Goal: Information Seeking & Learning: Check status

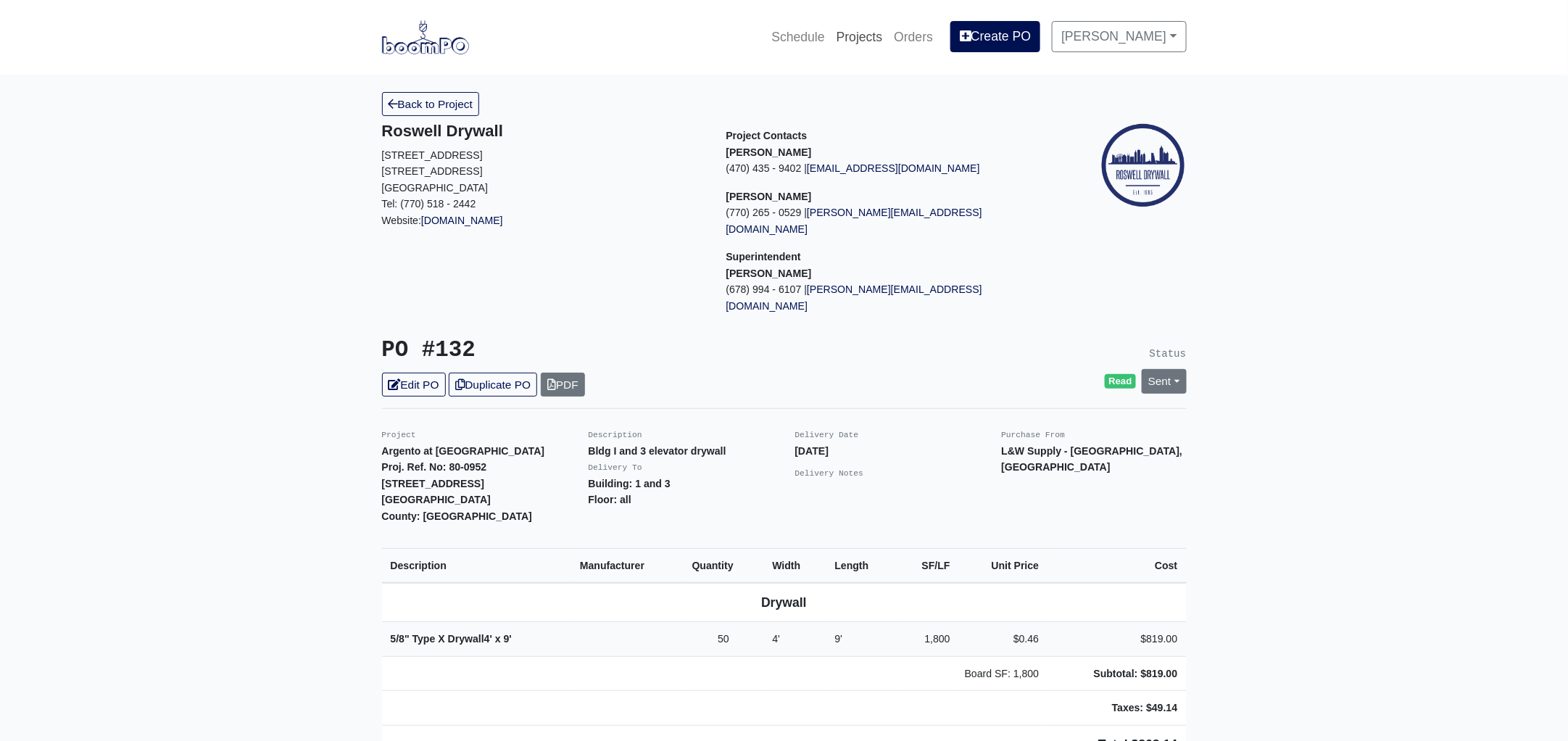
click at [879, 32] on link "Projects" at bounding box center [859, 37] width 58 height 32
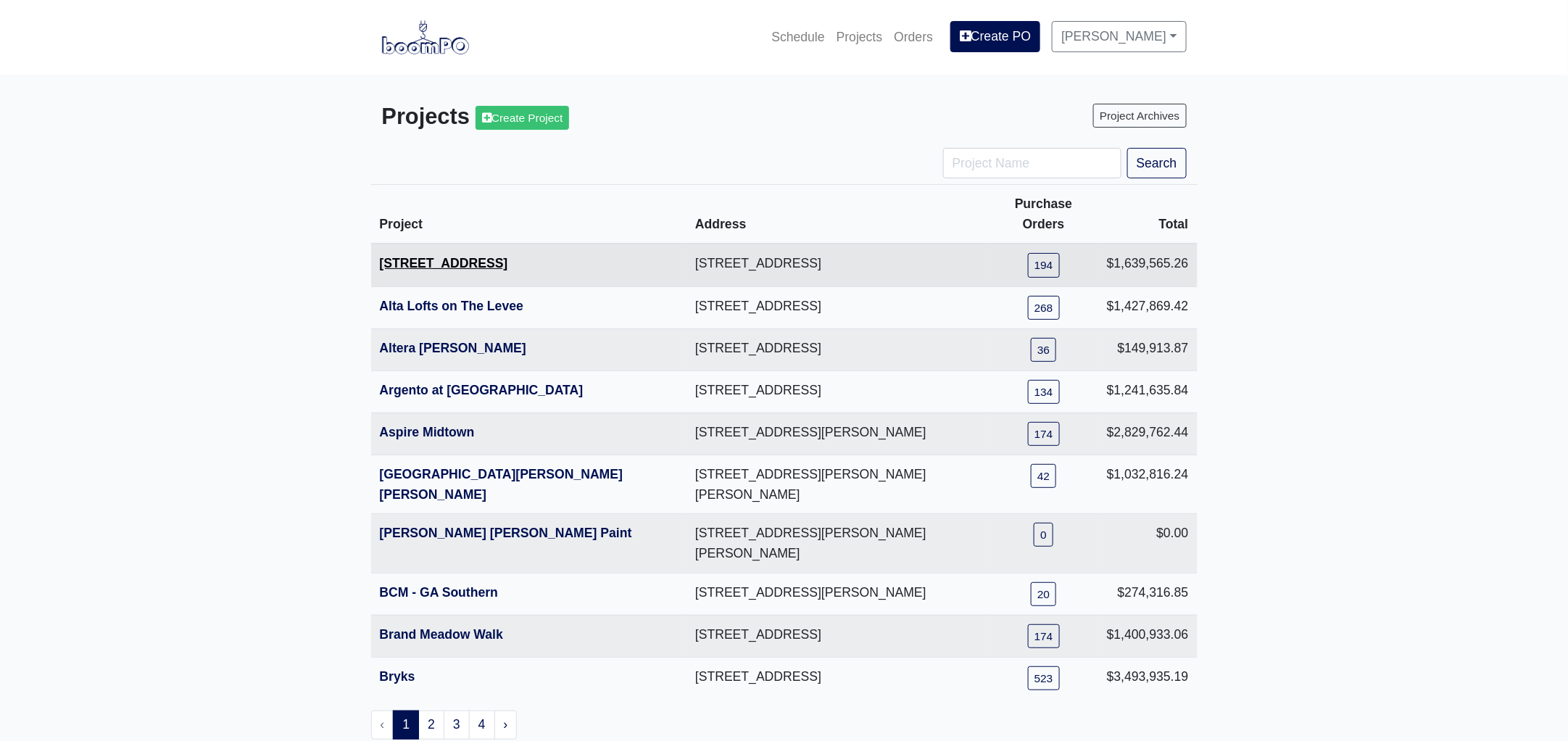
click at [452, 256] on link "[STREET_ADDRESS]" at bounding box center [443, 262] width 128 height 14
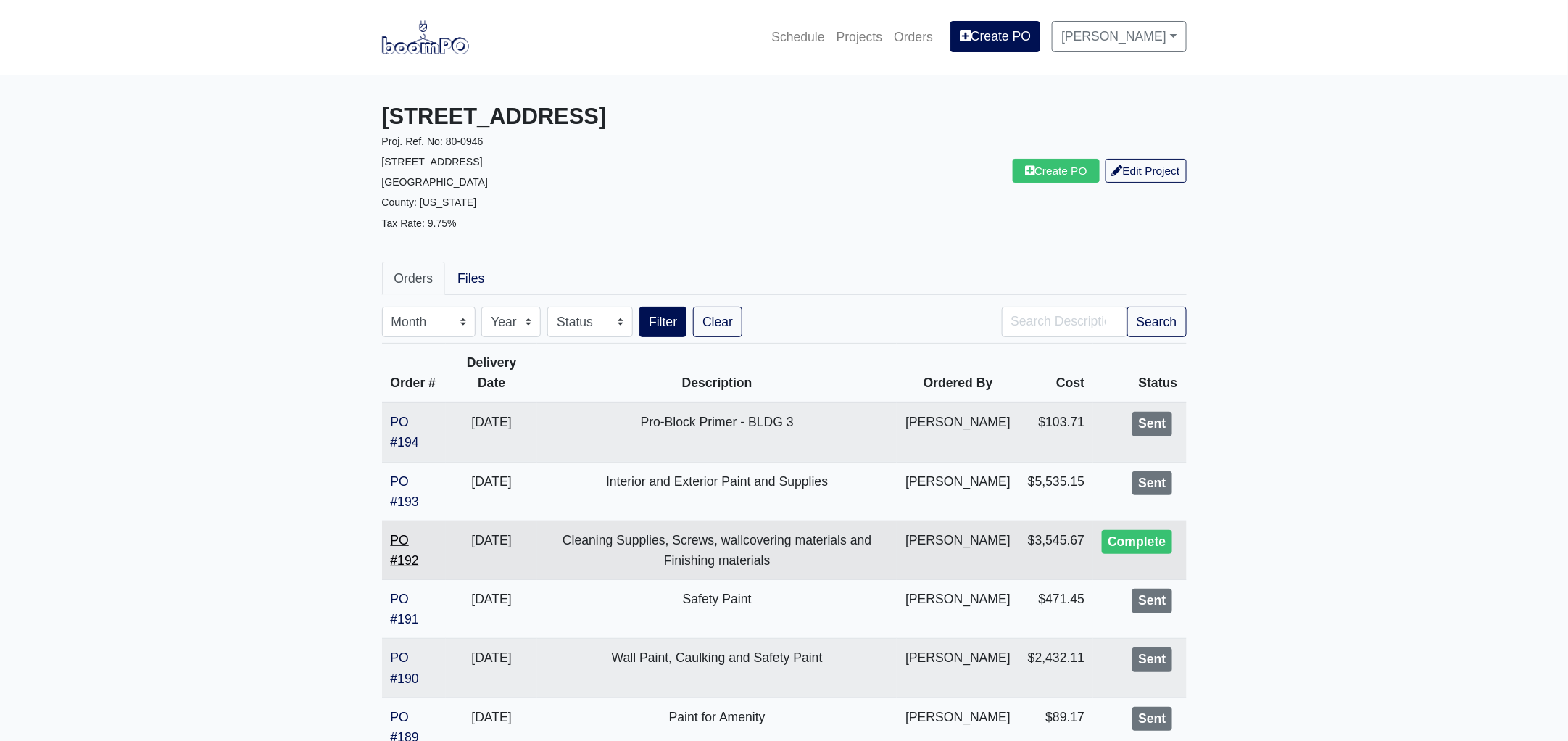
click at [406, 560] on link "PO #192" at bounding box center [405, 551] width 28 height 35
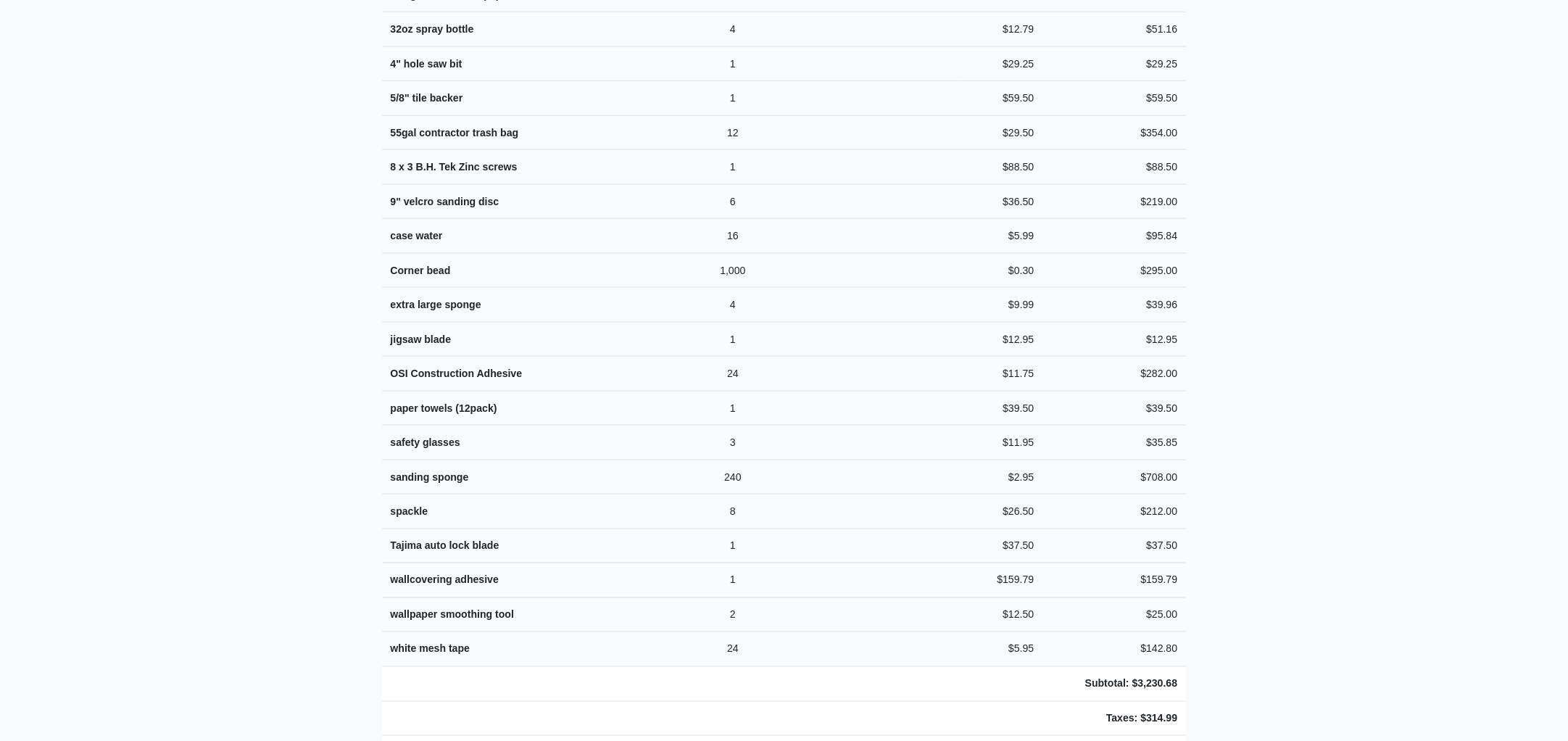
scroll to position [738, 0]
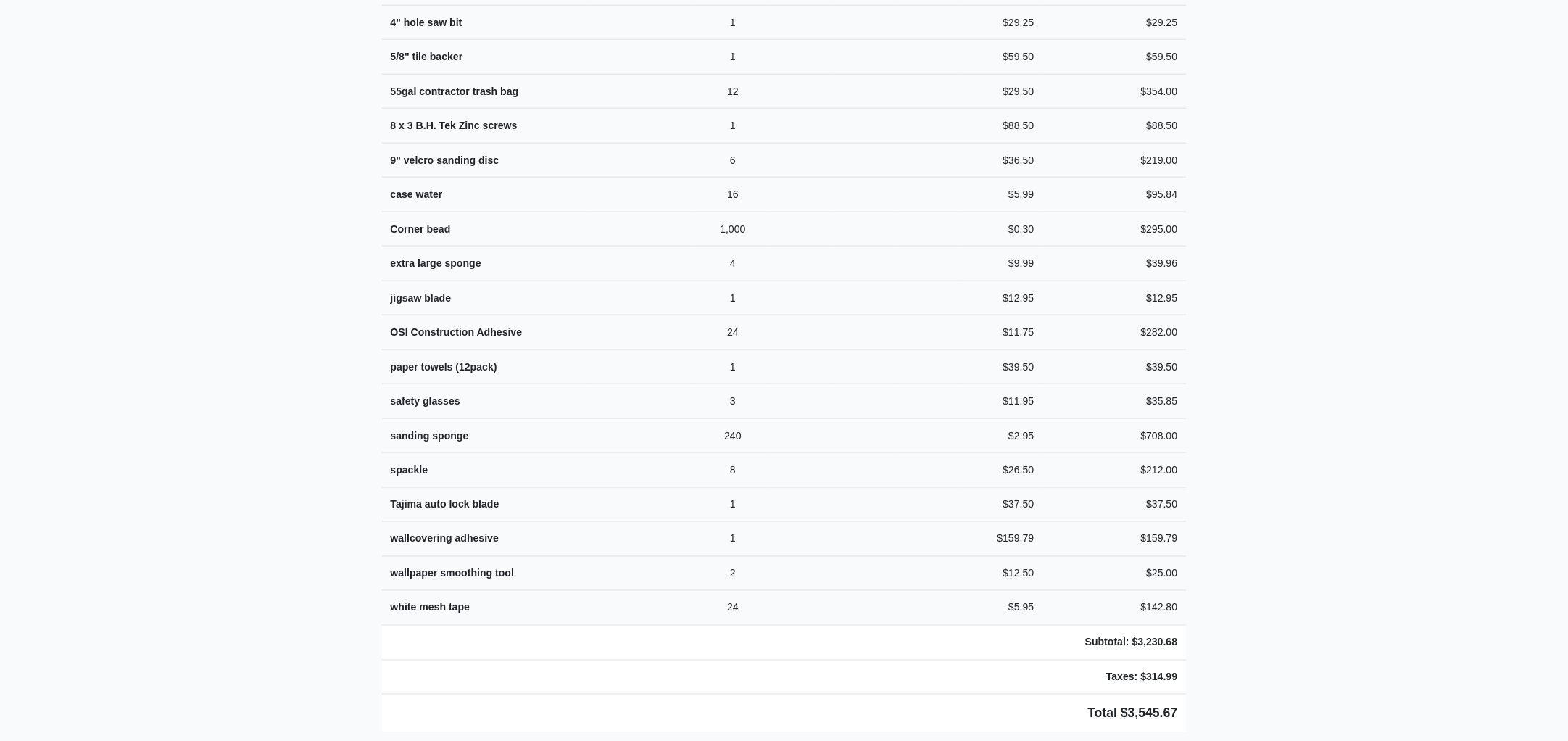
drag, startPoint x: 365, startPoint y: 34, endPoint x: 1390, endPoint y: 692, distance: 1218.0
click at [1390, 692] on main "Back to Project Roswell Drywall [STREET_ADDRESS] Tel: (770) 518 - 2442 Website:…" at bounding box center [784, 391] width 1568 height 2112
copy div "Project [STREET_ADDRESS]. Ref. No: 80-0946 [STREET_ADDRESS]: [US_STATE] Descrip…"
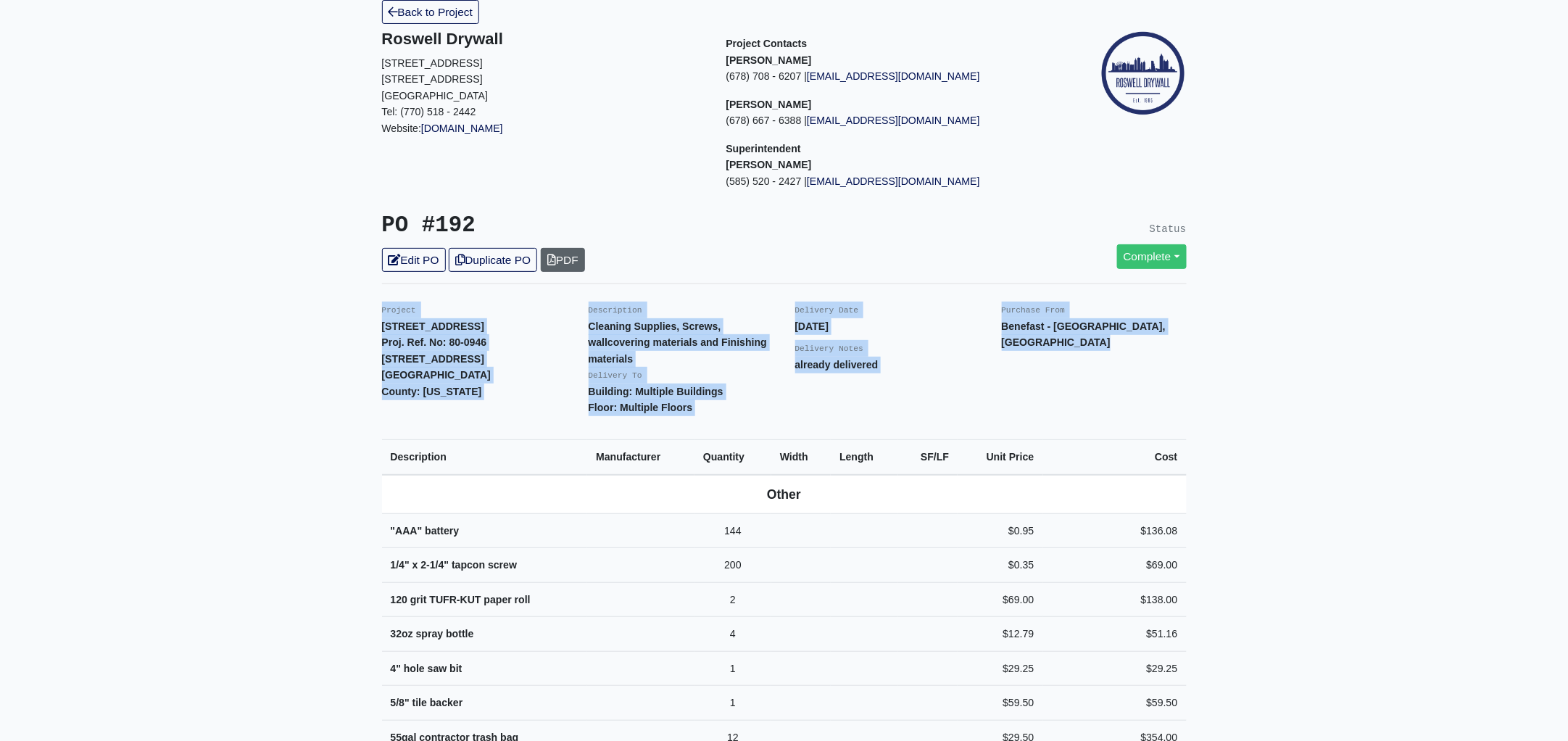
scroll to position [0, 0]
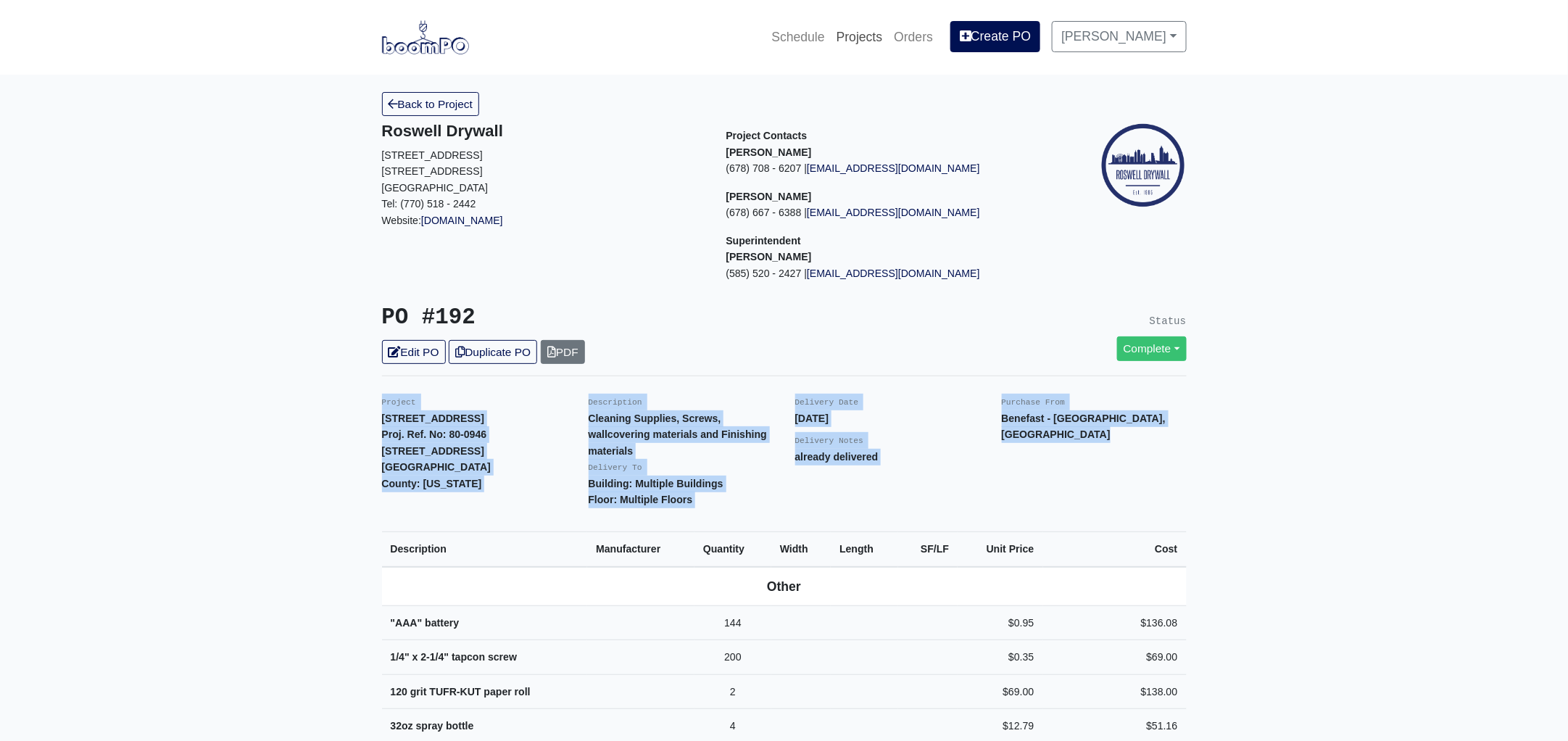
click at [864, 44] on link "Projects" at bounding box center [859, 37] width 58 height 32
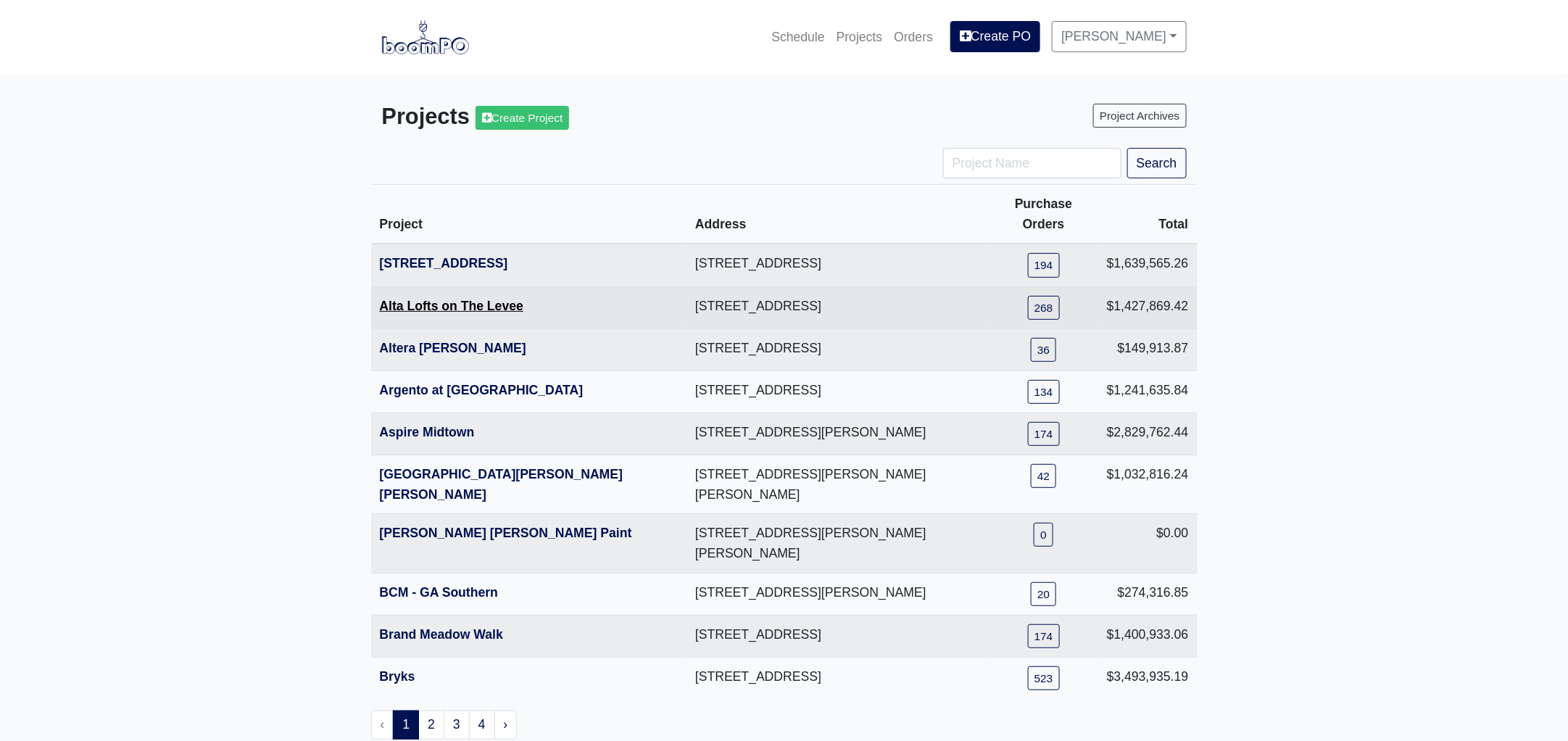
click at [422, 298] on link "Alta Lofts on The Levee" at bounding box center [451, 305] width 143 height 14
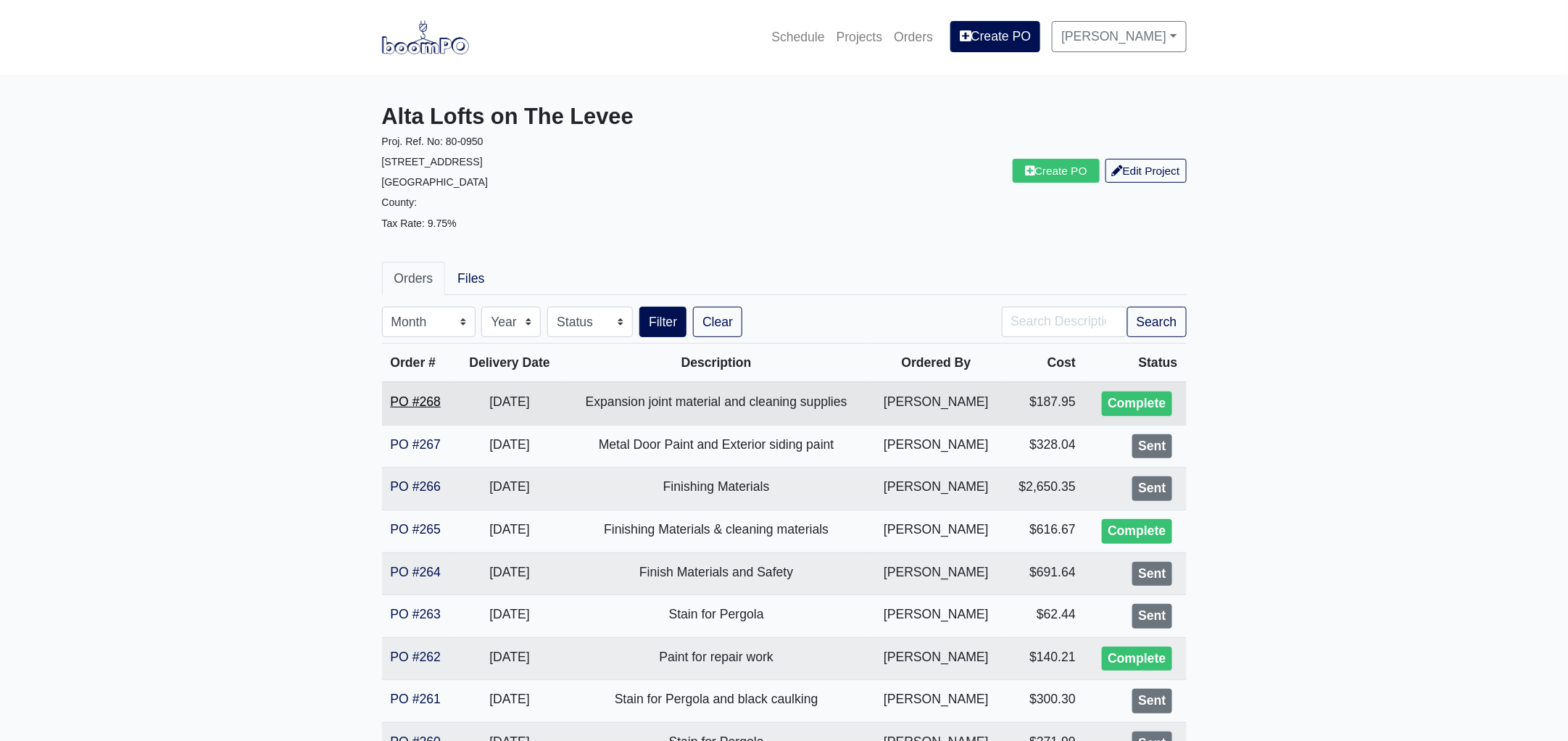
click at [423, 397] on link "PO #268" at bounding box center [416, 402] width 50 height 14
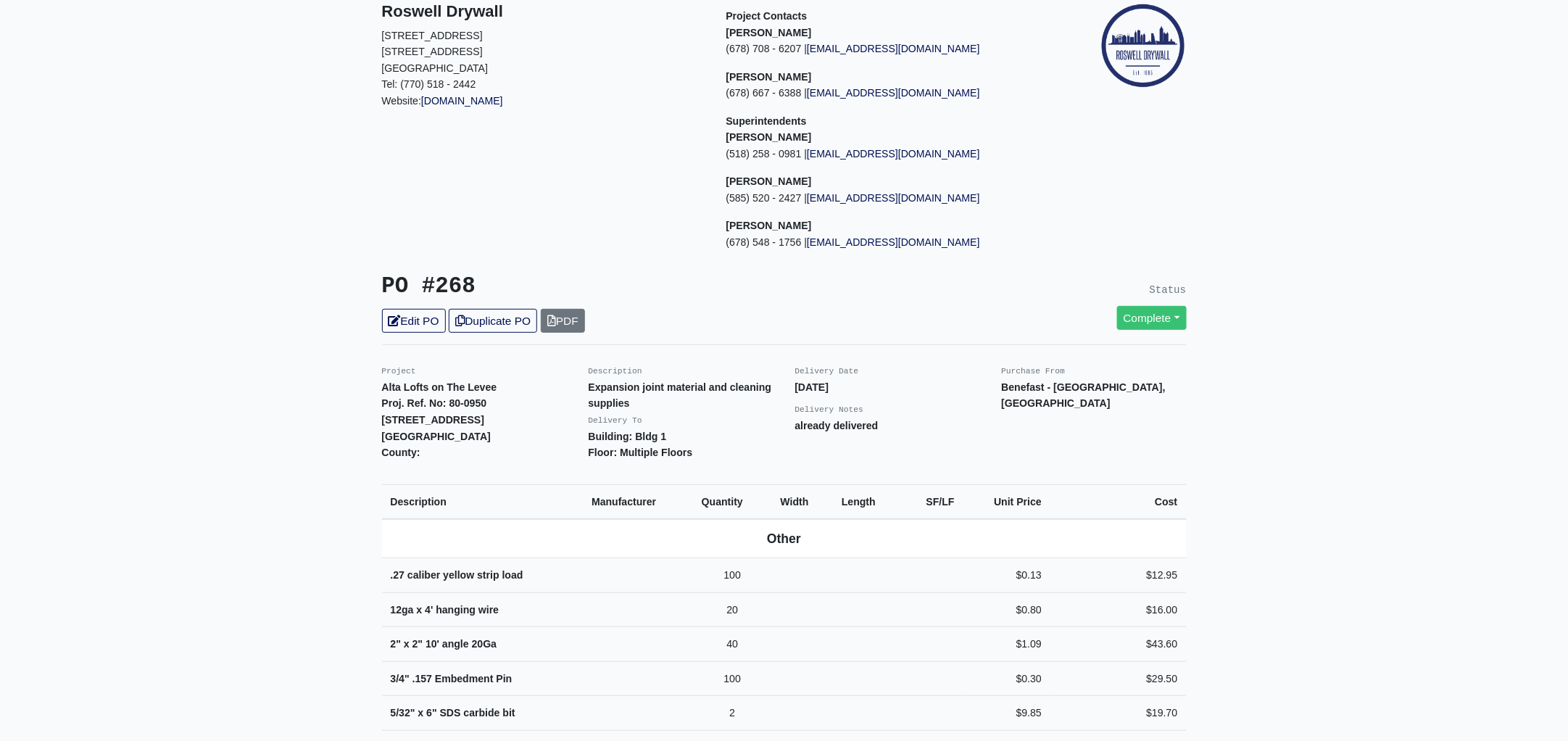
scroll to position [362, 0]
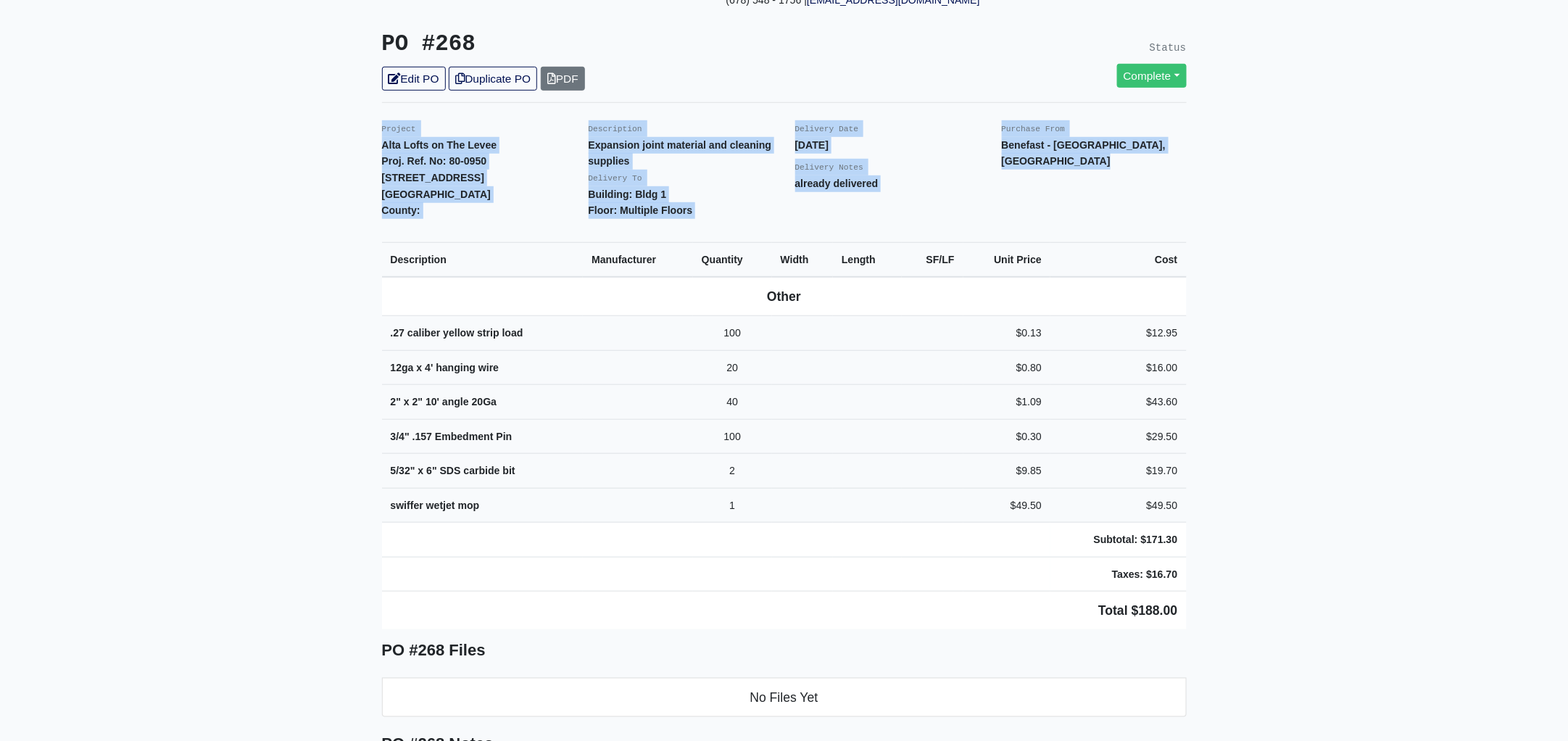
drag, startPoint x: 379, startPoint y: 129, endPoint x: 1266, endPoint y: 565, distance: 988.4
click at [1266, 565] on main "Back to Project Roswell Drywall [STREET_ADDRESS] Tel: (770) 518 - 2442 Website:…" at bounding box center [784, 529] width 1568 height 1633
copy div "Project Alta Lofts on The Levee Proj. Ref. No: 80-0950 [STREET_ADDRESS]: Descri…"
